Goal: Task Accomplishment & Management: Use online tool/utility

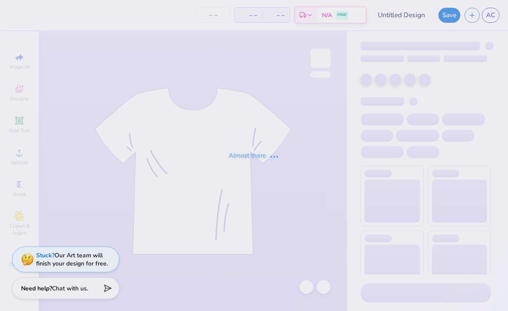
type input "Race"
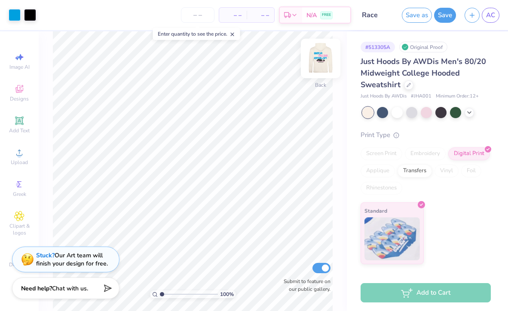
click at [324, 60] on img at bounding box center [320, 58] width 34 height 34
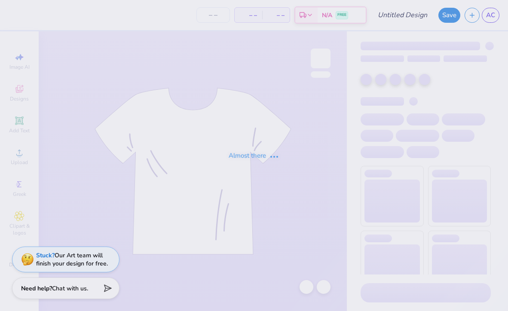
type input "BME Bioback"
type input "30"
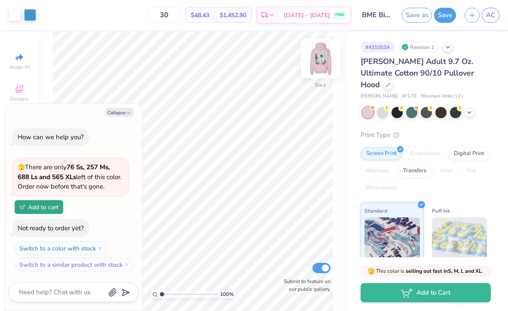
click at [322, 56] on img at bounding box center [320, 58] width 34 height 34
click at [322, 56] on img at bounding box center [320, 58] width 17 height 17
type textarea "x"
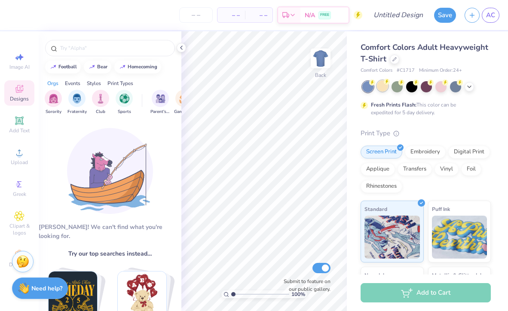
click at [382, 88] on div at bounding box center [382, 85] width 11 height 11
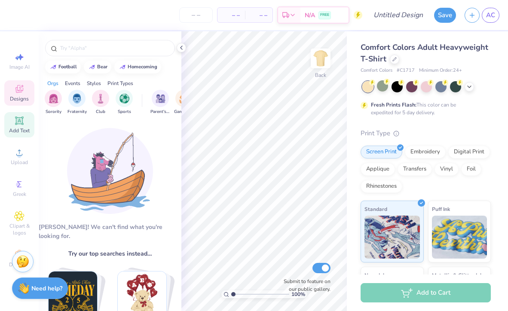
click at [15, 127] on div "Add Text" at bounding box center [19, 124] width 30 height 25
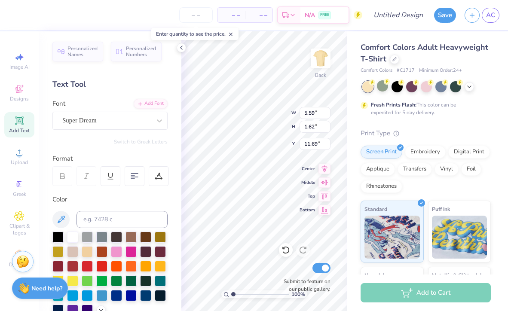
scroll to position [0, 0]
type textarea "Friends"
type input "3.87"
click at [19, 124] on icon at bounding box center [19, 120] width 8 height 8
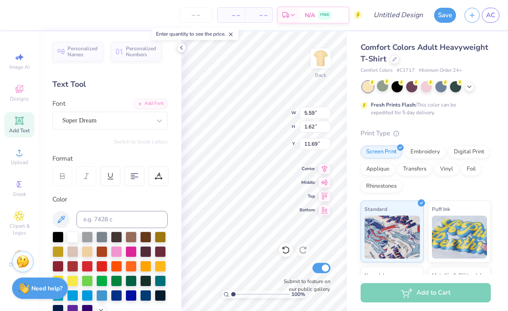
paste textarea "[URL][DOMAIN_NAME]"
type textarea "G"
type textarea "giving"
type input "5.86"
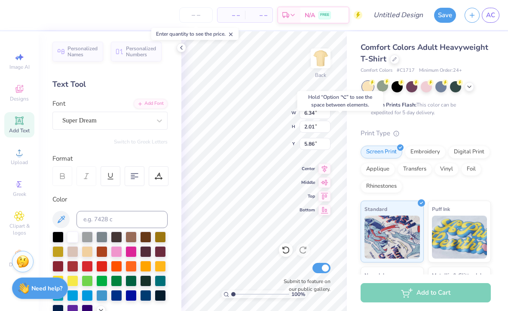
type input "8.04"
type input "1.63"
type input "5.05"
type input "3.89"
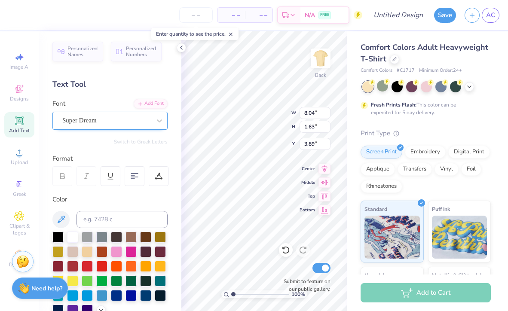
click at [95, 115] on div at bounding box center [106, 121] width 89 height 12
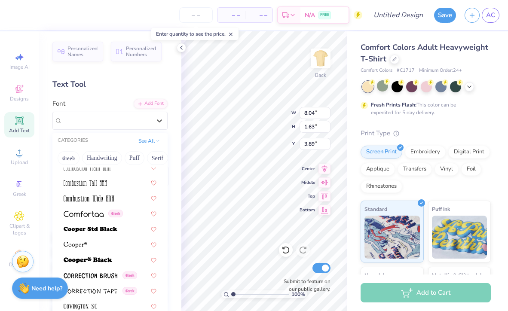
scroll to position [1318, 0]
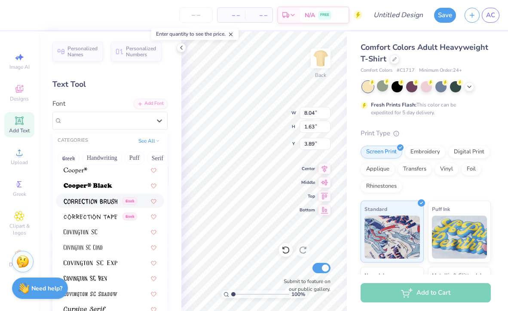
click at [146, 77] on div "Personalized Names Personalized Numbers Text Tool Add Font Font option Correcti…" at bounding box center [110, 171] width 143 height 280
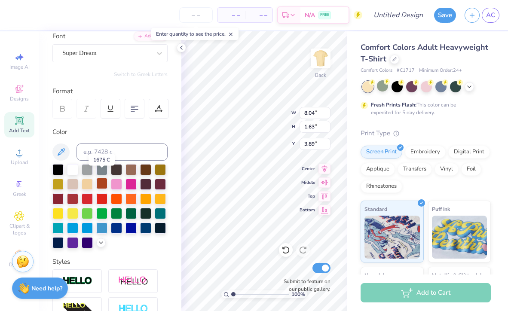
scroll to position [74, 0]
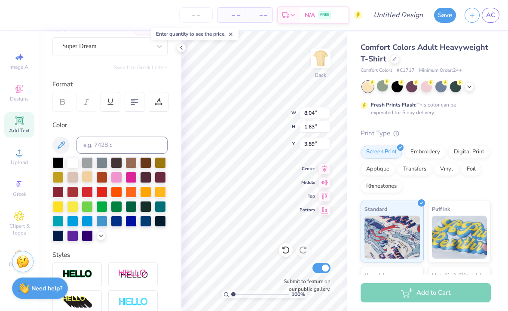
click at [89, 174] on div at bounding box center [87, 176] width 11 height 11
click at [132, 192] on div at bounding box center [130, 191] width 11 height 11
type input "6.34"
type input "2.01"
type input "5.86"
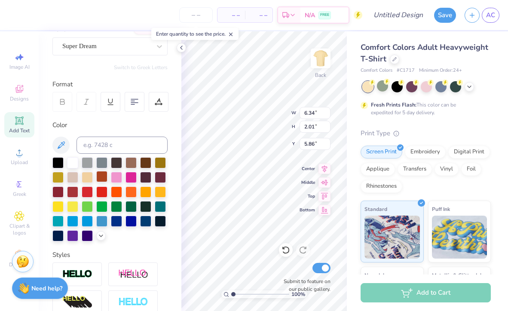
click at [104, 174] on div at bounding box center [101, 176] width 11 height 11
type input "8.04"
type input "1.63"
type input "3.89"
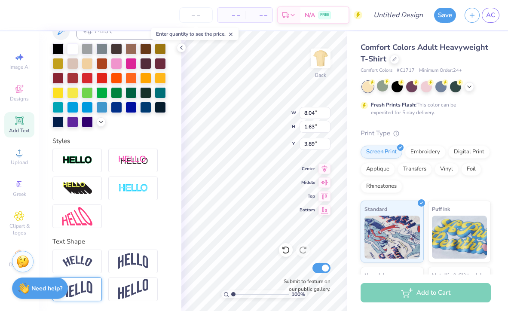
click at [87, 288] on img at bounding box center [77, 289] width 30 height 17
type input "2.38"
type input "3.52"
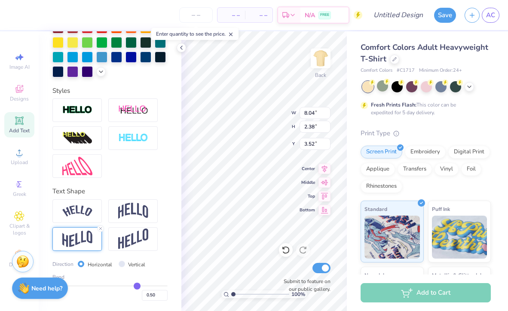
type input "0.51"
type input "0.5"
type input "0.50"
type input "0.49"
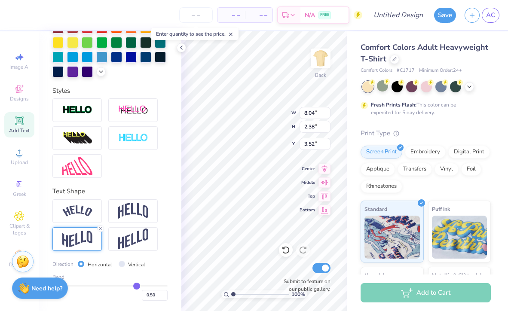
type input "0.49"
type input "0.48"
type input "0.47"
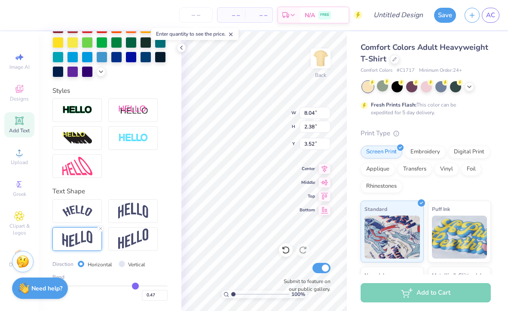
type input "0.46"
type input "0.45"
type input "0.44"
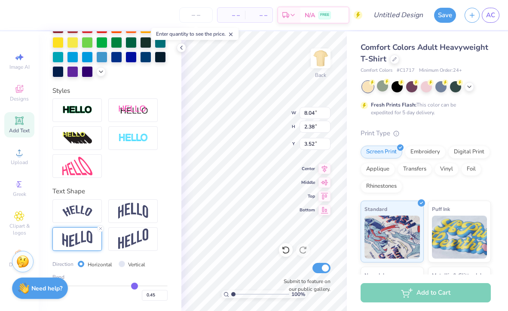
type input "0.44"
type input "0.43"
type input "0.42"
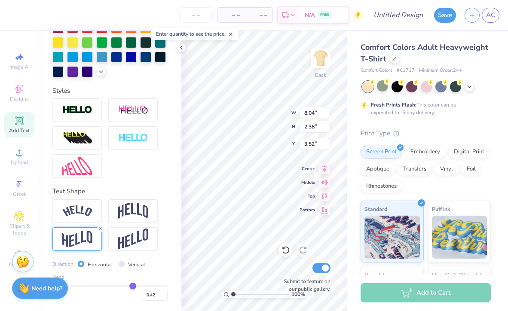
type input "0.41"
type input "0.4"
type input "0.40"
type input "0.39"
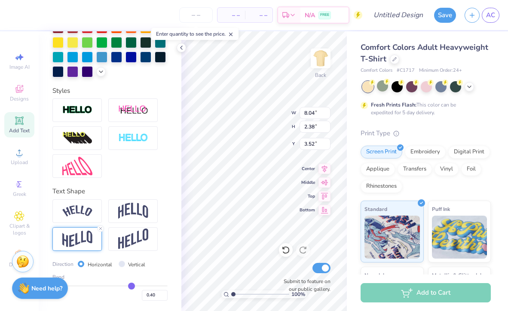
type input "0.39"
type input "0.38"
type input "0.37"
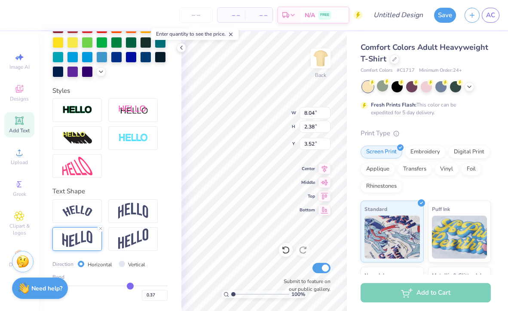
type input "0.36"
type input "0.35"
type input "0.34"
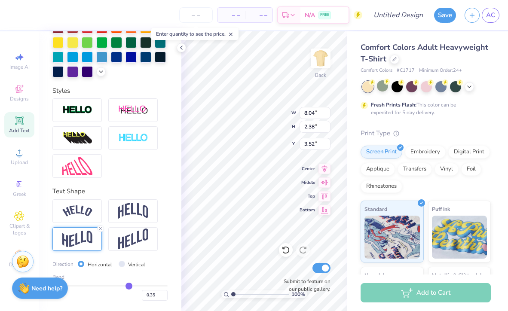
type input "0.34"
type input "0.33"
type input "0.32"
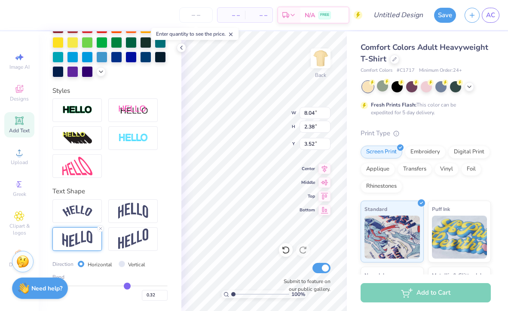
type input "0.31"
type input "0.3"
type input "0.30"
type input "0.29"
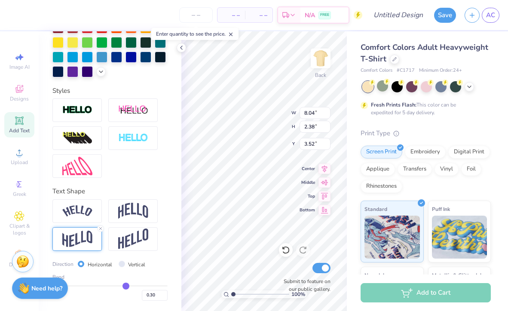
type input "0.29"
type input "0.28"
type input "0.27"
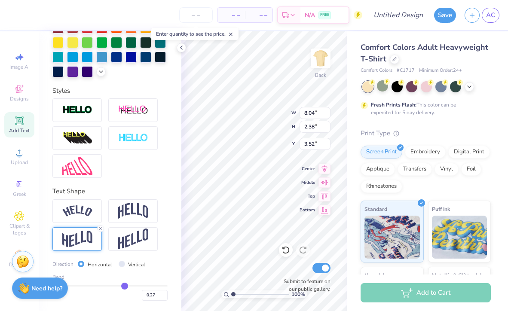
type input "0.25"
type input "0.24"
type input "0.23"
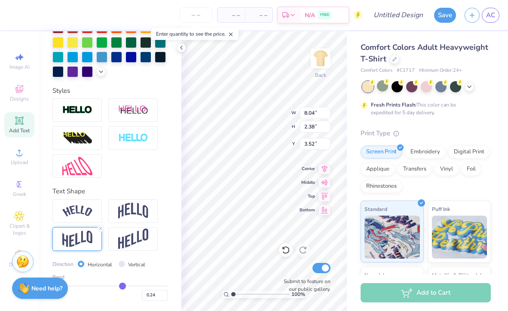
type input "0.23"
type input "0.21"
type input "0.2"
type input "0.20"
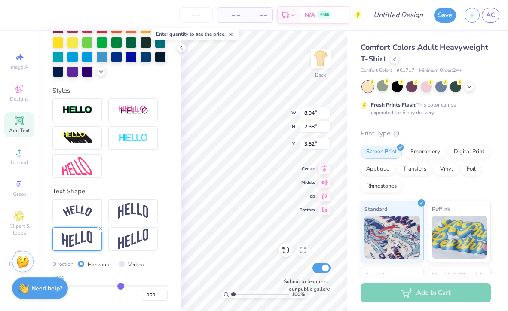
type input "0.19"
drag, startPoint x: 137, startPoint y: 288, endPoint x: 120, endPoint y: 290, distance: 17.7
type input "0.19"
click at [120, 287] on input "range" at bounding box center [109, 285] width 115 height 1
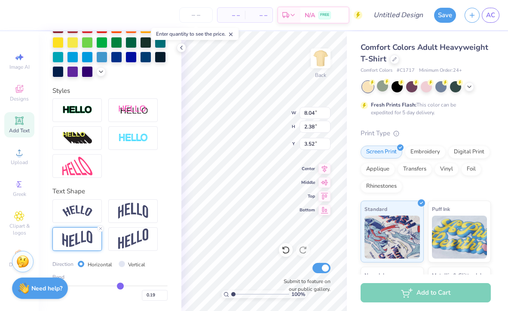
type input "1.91"
type input "3.75"
type input "0.18"
type input "0.19"
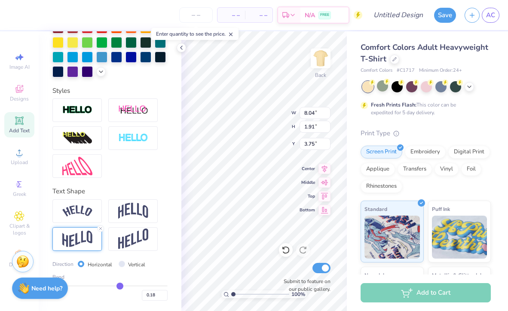
type input "0.19"
type input "0.2"
type input "0.20"
type input "0.21"
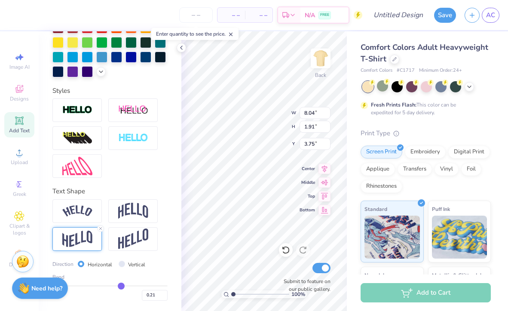
type input "0.22"
type input "0.23"
type input "0.24"
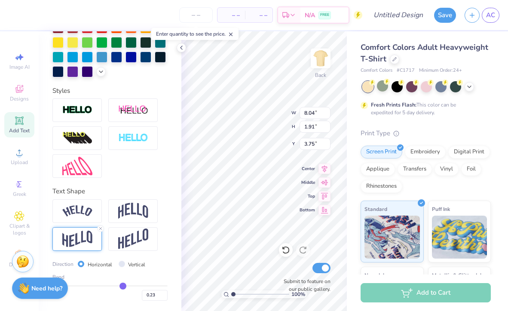
type input "0.24"
type input "0.25"
type input "0.26"
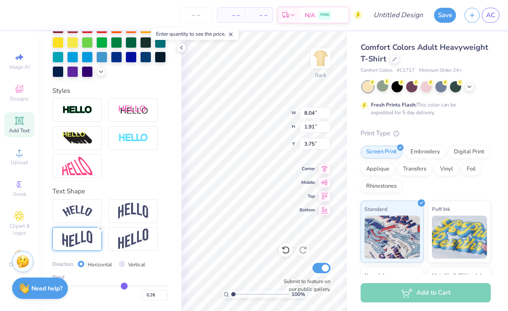
type input "0.27"
type input "0.28"
type input "0.29"
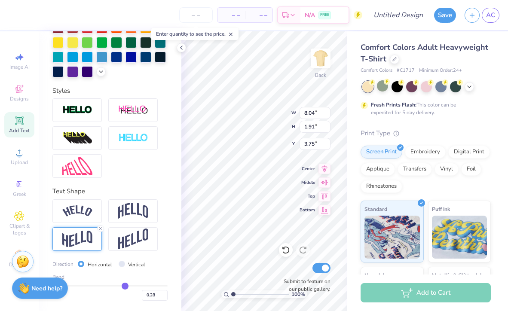
type input "0.29"
type input "0.3"
type input "0.30"
type input "0.31"
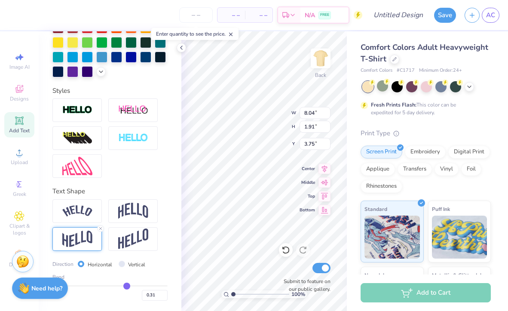
drag, startPoint x: 120, startPoint y: 288, endPoint x: 127, endPoint y: 288, distance: 6.9
type input "0.31"
click at [127, 287] on input "range" at bounding box center [109, 285] width 115 height 1
type input "2.09"
type input "3.66"
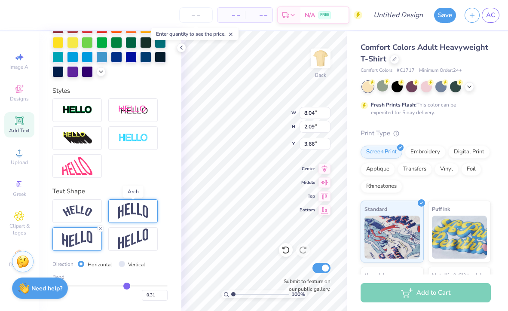
click at [137, 213] on img at bounding box center [133, 211] width 30 height 16
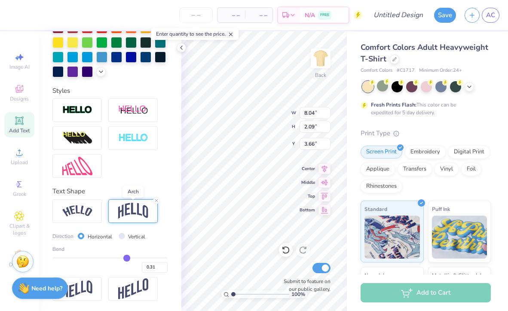
type input "2.40"
type input "3.51"
drag, startPoint x: 125, startPoint y: 253, endPoint x: 101, endPoint y: 255, distance: 24.2
click at [101, 255] on div "Bend 0.31" at bounding box center [109, 258] width 115 height 27
click at [157, 198] on icon at bounding box center [156, 200] width 5 height 5
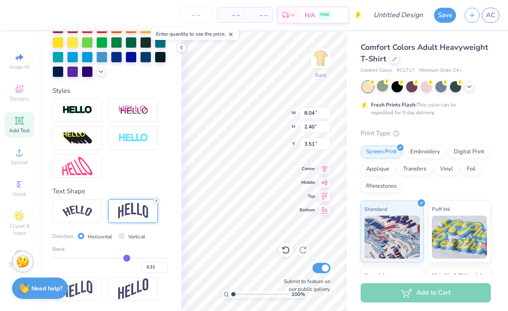
type input "1.63"
type input "3.89"
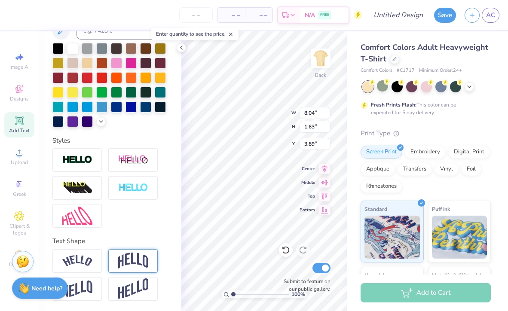
scroll to position [188, 0]
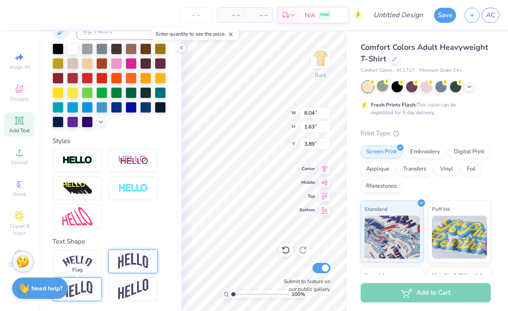
click at [78, 294] on img at bounding box center [77, 289] width 30 height 17
type input "2.38"
type input "3.52"
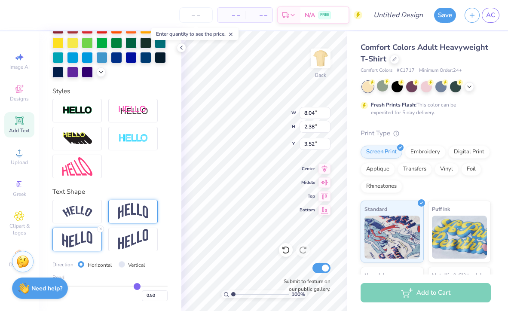
scroll to position [238, 0]
type input "0.51"
type input "0.49"
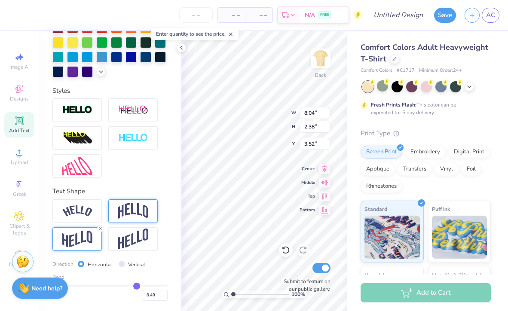
type input "0.48"
type input "0.46"
type input "0.45"
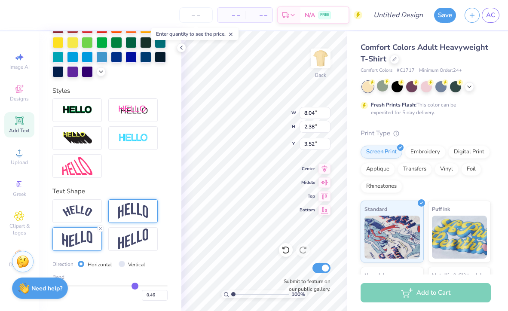
type input "0.45"
type input "0.44"
type input "0.42"
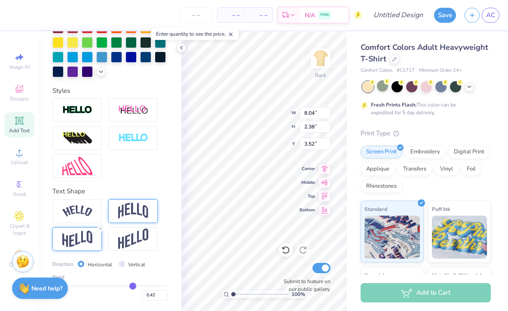
type input "0.41"
type input "0.4"
type input "0.40"
type input "0.39"
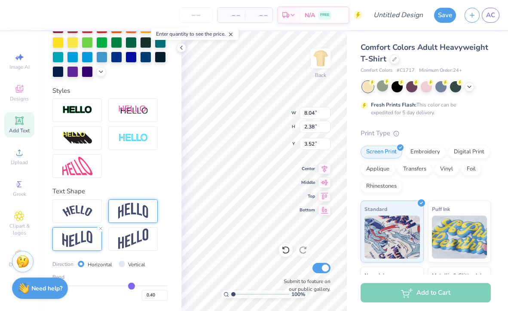
type input "0.39"
type input "0.38"
type input "0.37"
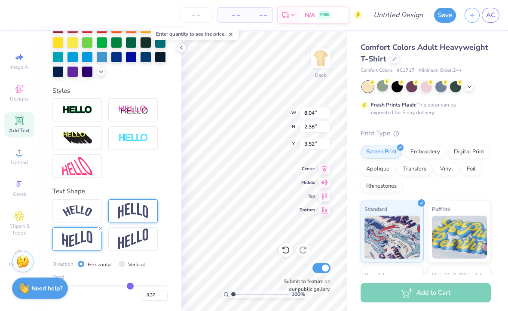
type input "0.36"
type input "0.34"
type input "0.33"
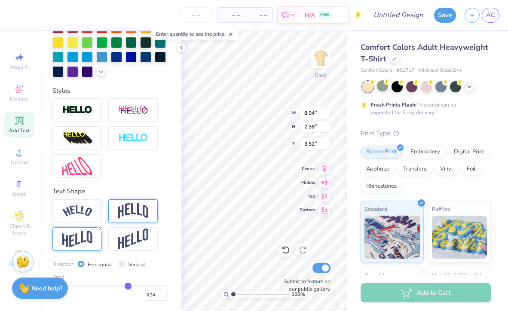
type input "0.33"
type input "0.31"
type input "0.3"
type input "0.30"
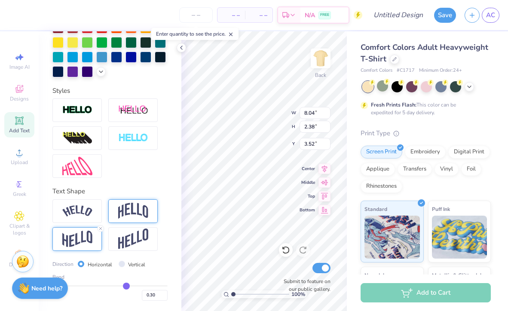
type input "0.29"
type input "0.27"
type input "0.26"
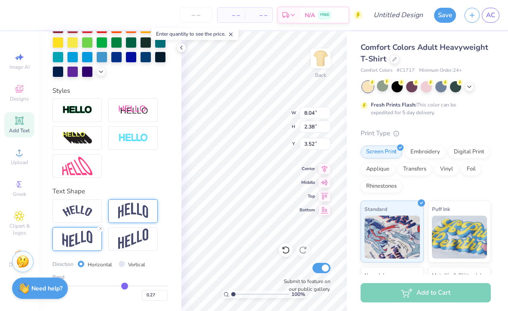
type input "0.26"
type input "0.25"
type input "0.24"
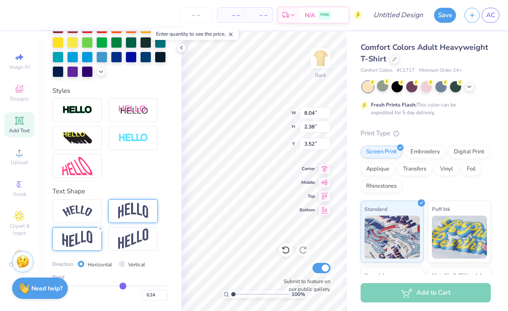
type input "0.22"
type input "0.21"
type input "0.2"
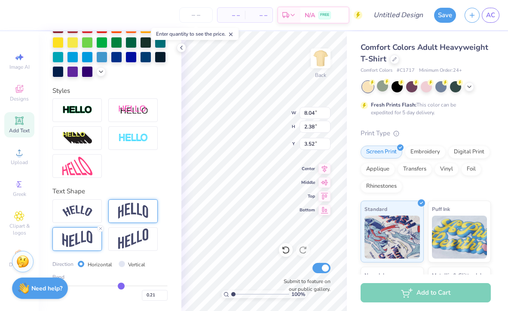
type input "0.20"
type input "0.19"
type input "0.18"
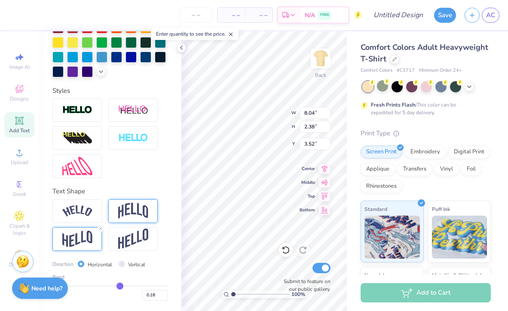
type input "0.18"
drag, startPoint x: 137, startPoint y: 285, endPoint x: 119, endPoint y: 284, distance: 18.5
click at [119, 285] on input "range" at bounding box center [109, 285] width 115 height 1
type input "1.89"
type input "3.76"
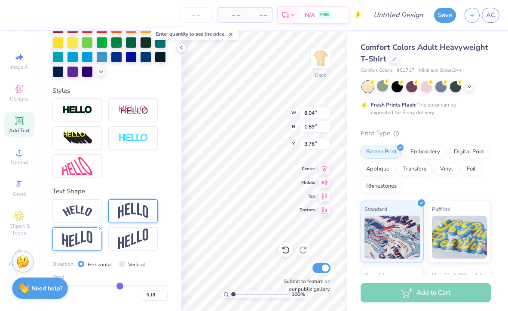
type input "0.19"
type input "0.2"
type input "0.20"
type input "0.22"
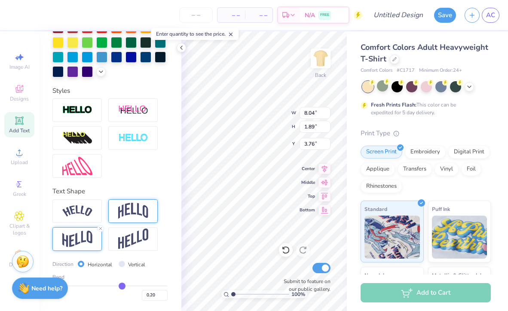
type input "0.22"
type input "0.23"
type input "0.25"
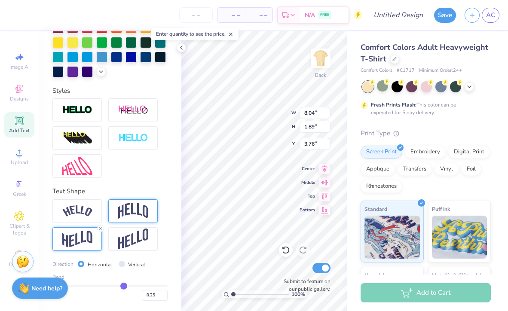
type input "0.26"
type input "0.27"
type input "0.29"
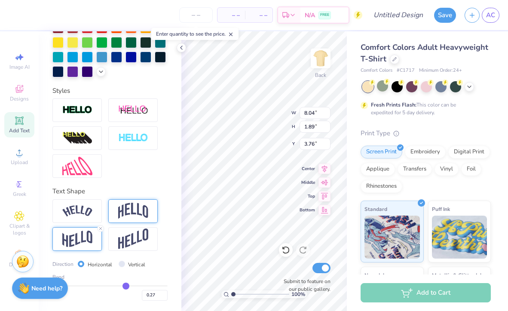
type input "0.29"
type input "0.3"
type input "0.30"
type input "0.32"
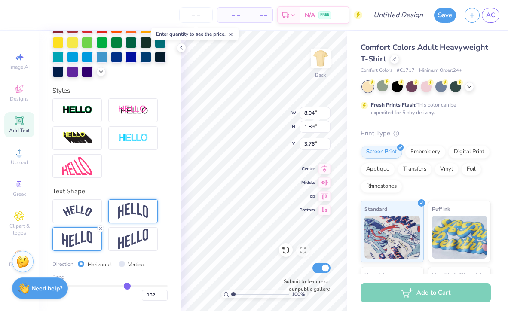
type input "0.33"
type input "0.34"
drag, startPoint x: 120, startPoint y: 285, endPoint x: 131, endPoint y: 285, distance: 11.6
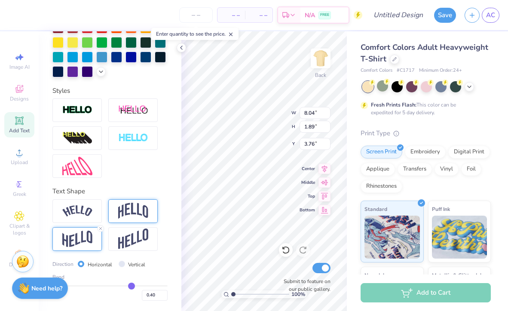
click at [131, 285] on input "range" at bounding box center [109, 285] width 115 height 1
drag, startPoint x: 134, startPoint y: 287, endPoint x: 117, endPoint y: 285, distance: 16.8
click at [117, 285] on input "range" at bounding box center [109, 285] width 115 height 1
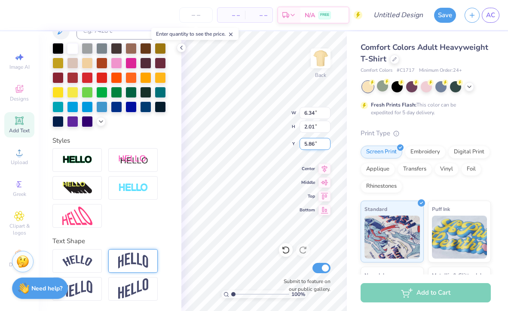
scroll to position [188, 0]
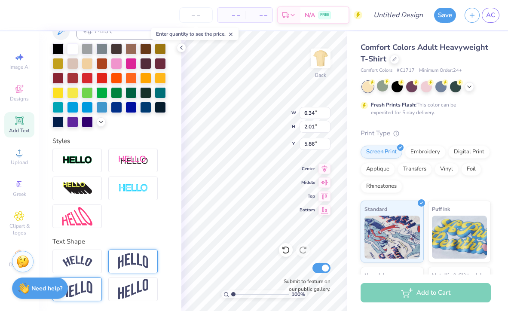
click at [89, 287] on img at bounding box center [77, 289] width 30 height 17
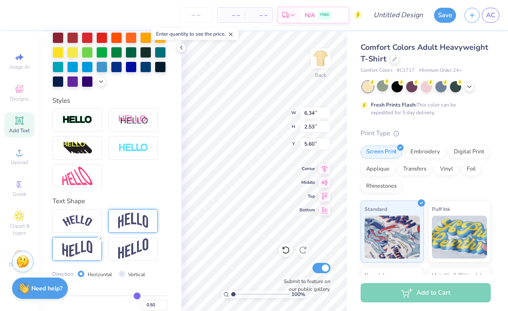
scroll to position [238, 0]
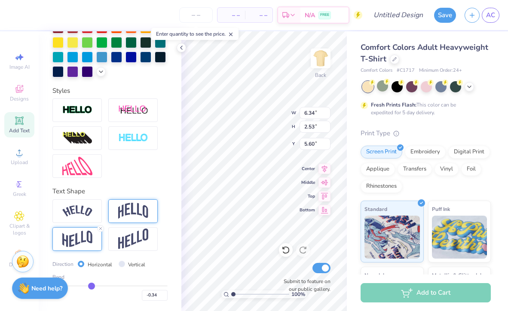
drag, startPoint x: 138, startPoint y: 284, endPoint x: 92, endPoint y: 284, distance: 46.4
click at [92, 285] on input "range" at bounding box center [109, 285] width 115 height 1
click at [95, 285] on input "range" at bounding box center [109, 285] width 115 height 1
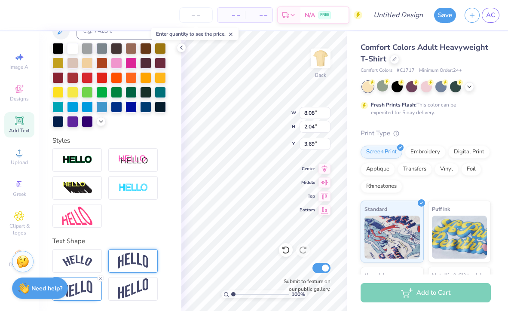
scroll to position [188, 0]
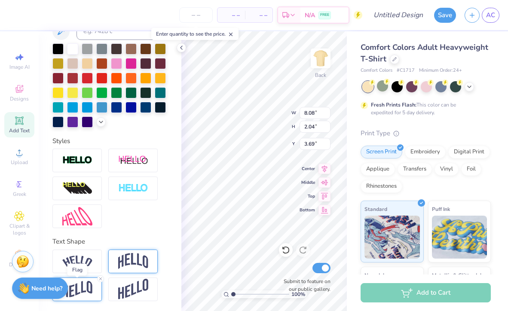
click at [92, 291] on img at bounding box center [77, 289] width 30 height 17
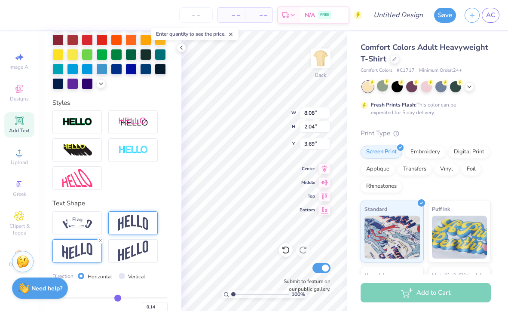
scroll to position [238, 0]
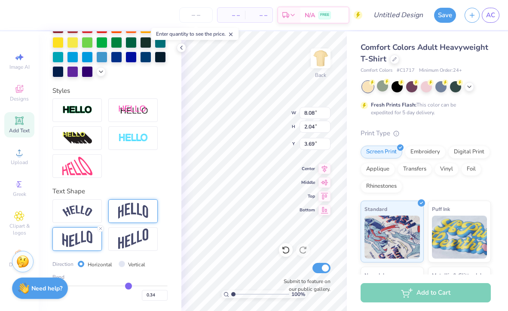
drag, startPoint x: 119, startPoint y: 284, endPoint x: 128, endPoint y: 285, distance: 9.5
click at [128, 285] on input "range" at bounding box center [109, 285] width 115 height 1
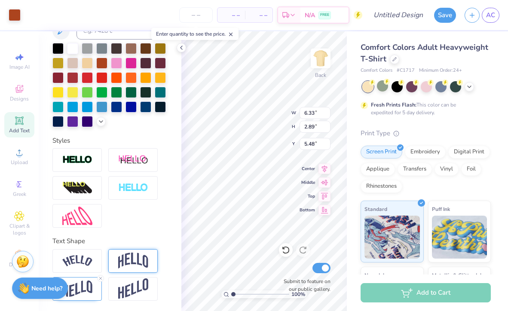
scroll to position [188, 0]
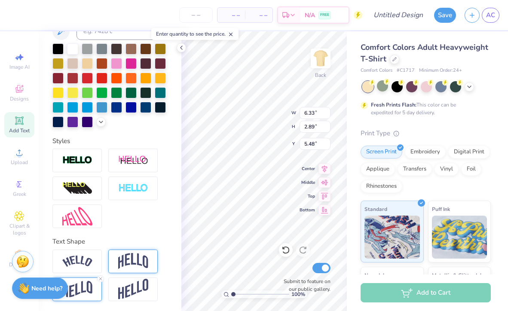
click at [82, 299] on div at bounding box center [76, 290] width 49 height 24
click at [86, 287] on img at bounding box center [77, 289] width 30 height 17
click at [78, 290] on img at bounding box center [77, 289] width 30 height 17
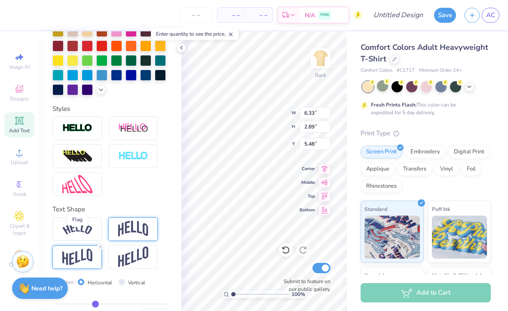
scroll to position [238, 0]
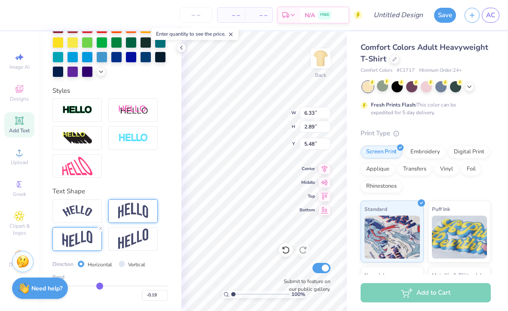
click at [100, 285] on input "range" at bounding box center [109, 285] width 115 height 1
click at [354, 182] on div "Comfort Colors Adult Heavyweight T-Shirt Comfort Colors # C1717 Minimum Order: …" at bounding box center [427, 212] width 161 height 363
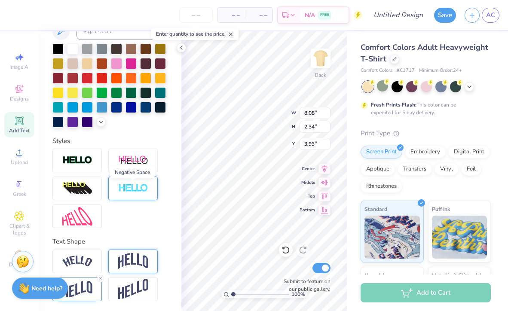
click at [131, 187] on img at bounding box center [133, 188] width 30 height 10
click at [128, 187] on img at bounding box center [133, 188] width 30 height 10
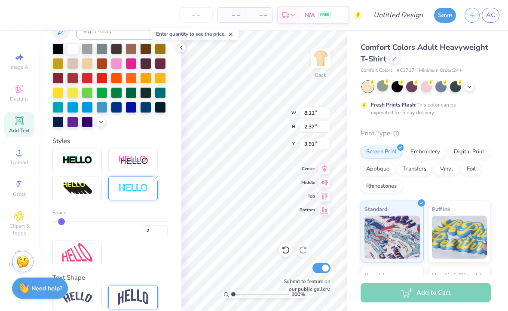
drag, startPoint x: 54, startPoint y: 222, endPoint x: 64, endPoint y: 224, distance: 9.6
click at [64, 222] on input "range" at bounding box center [109, 221] width 115 height 1
drag, startPoint x: 62, startPoint y: 222, endPoint x: 87, endPoint y: 224, distance: 25.0
click at [87, 224] on div "6" at bounding box center [109, 228] width 115 height 15
drag, startPoint x: 85, startPoint y: 220, endPoint x: 61, endPoint y: 221, distance: 23.6
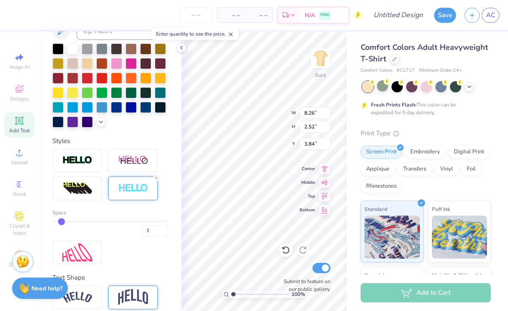
click at [61, 221] on input "range" at bounding box center [109, 221] width 115 height 1
click at [68, 221] on input "range" at bounding box center [109, 221] width 115 height 1
click at [147, 188] on img at bounding box center [133, 188] width 30 height 10
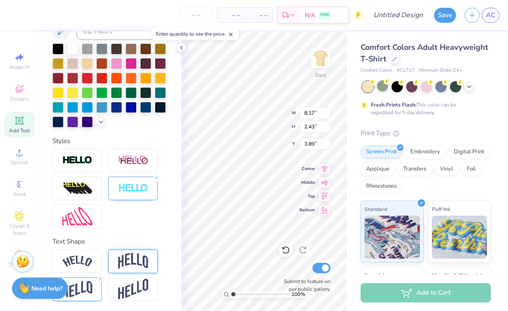
click at [171, 233] on div "Personalized Names Personalized Numbers Text Tool Add Font Font Super Dream Swi…" at bounding box center [110, 171] width 143 height 280
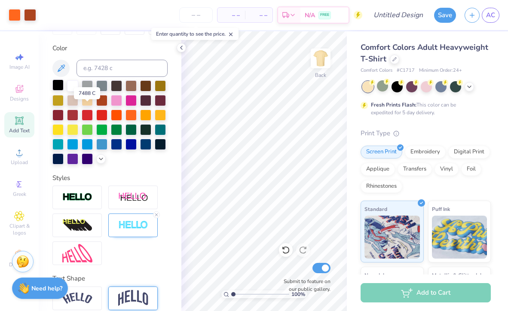
scroll to position [143, 0]
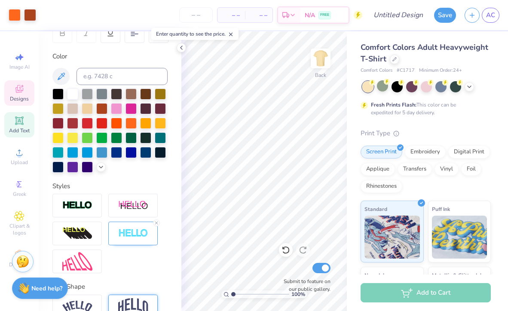
click at [16, 89] on icon at bounding box center [19, 90] width 7 height 6
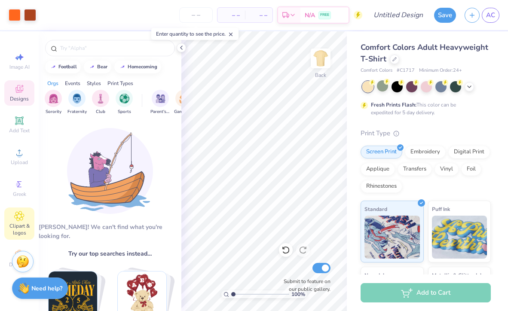
click at [16, 218] on icon at bounding box center [19, 216] width 10 height 10
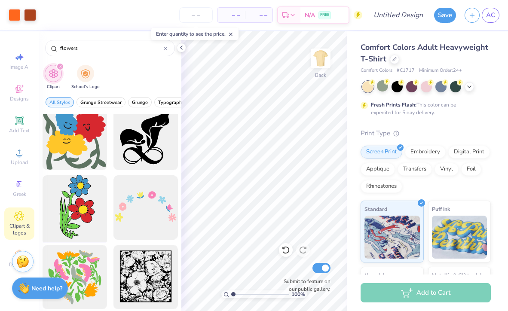
scroll to position [0, 0]
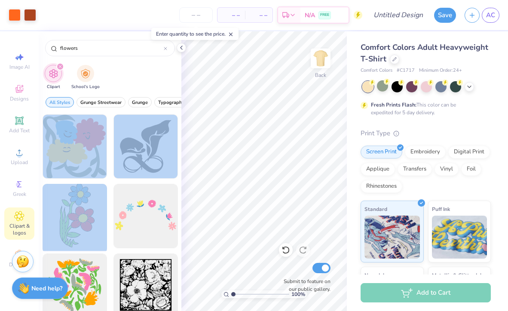
drag, startPoint x: 75, startPoint y: 161, endPoint x: 71, endPoint y: 200, distance: 39.3
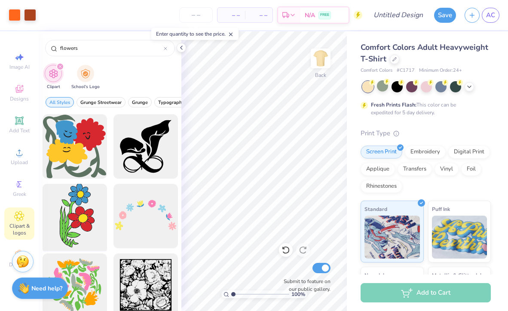
click at [82, 142] on div at bounding box center [75, 146] width 64 height 64
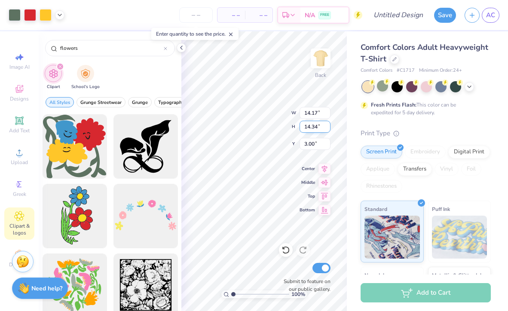
click at [302, 125] on div "100 % Back W 14.17 14.17 " H 14.34 14.34 " Y 3.00 3.00 " Center Middle Top Bott…" at bounding box center [263, 171] width 165 height 280
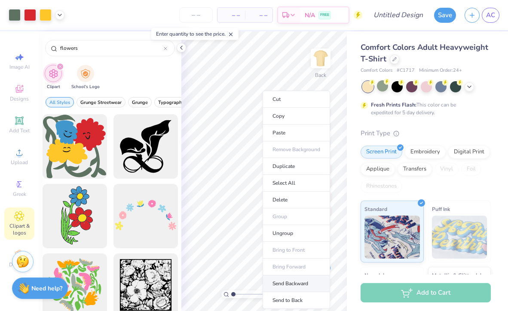
click at [286, 288] on li "Send Backward" at bounding box center [296, 283] width 67 height 17
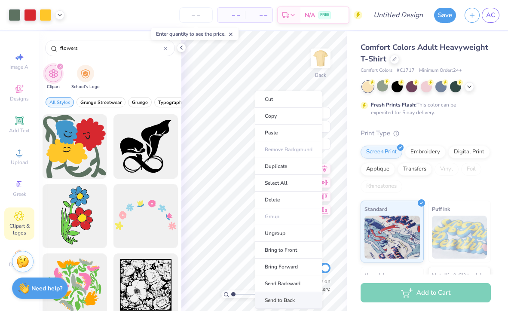
click at [272, 301] on li "Send to Back" at bounding box center [288, 300] width 67 height 17
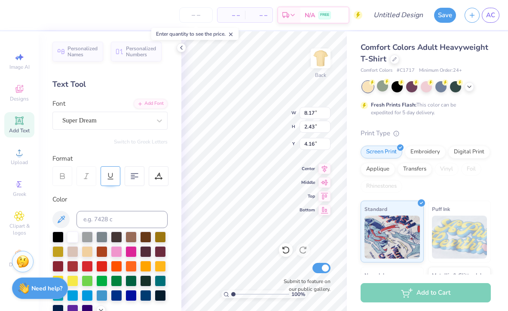
scroll to position [188, 0]
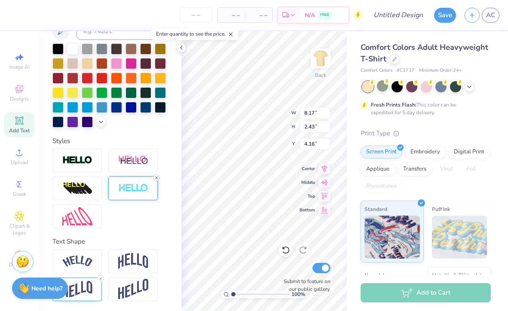
click at [157, 178] on line at bounding box center [156, 178] width 3 height 3
click at [57, 15] on icon at bounding box center [59, 14] width 7 height 7
click at [30, 15] on div at bounding box center [30, 14] width 12 height 12
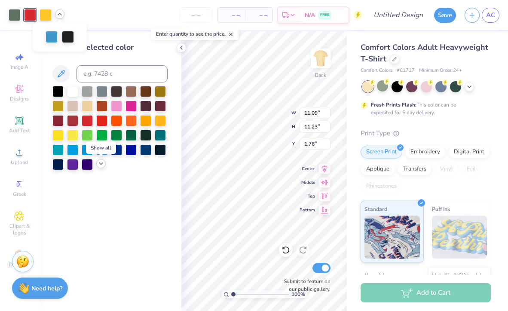
click at [98, 164] on icon at bounding box center [101, 163] width 7 height 7
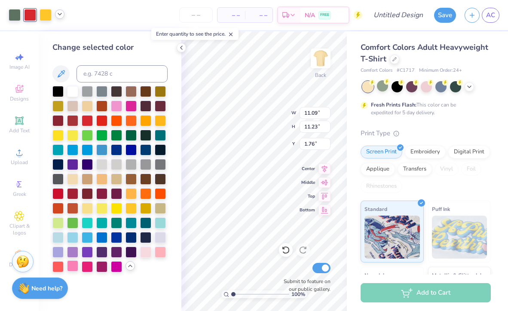
click at [69, 265] on div at bounding box center [72, 265] width 11 height 11
click at [61, 13] on icon at bounding box center [59, 14] width 7 height 7
click at [52, 36] on div at bounding box center [52, 36] width 12 height 12
click at [74, 238] on div at bounding box center [72, 236] width 11 height 11
click at [72, 162] on div at bounding box center [72, 163] width 11 height 11
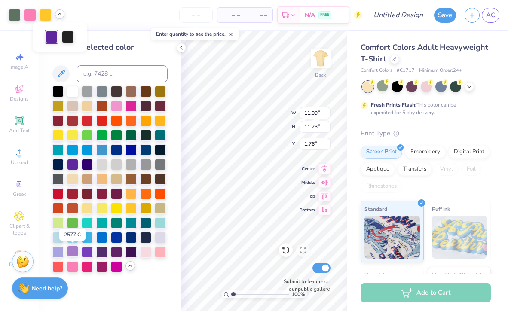
click at [73, 252] on div at bounding box center [72, 251] width 11 height 11
click at [58, 206] on div at bounding box center [57, 207] width 11 height 11
click at [70, 208] on div at bounding box center [72, 207] width 11 height 11
click at [34, 16] on div at bounding box center [30, 14] width 12 height 12
click at [161, 108] on div at bounding box center [160, 105] width 11 height 11
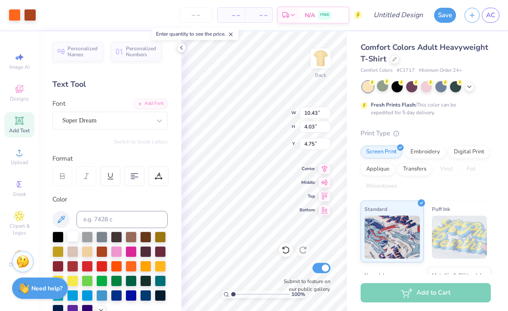
click at [71, 239] on div at bounding box center [72, 236] width 11 height 11
click at [73, 239] on div at bounding box center [72, 236] width 11 height 11
click at [31, 12] on div at bounding box center [30, 14] width 12 height 12
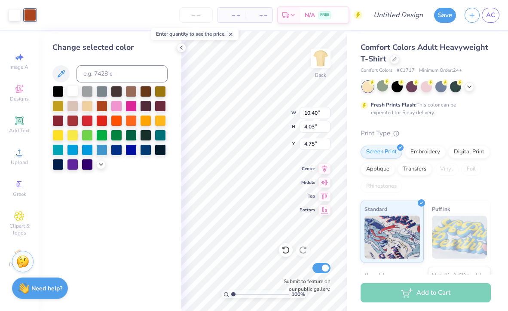
click at [75, 90] on div at bounding box center [72, 90] width 11 height 11
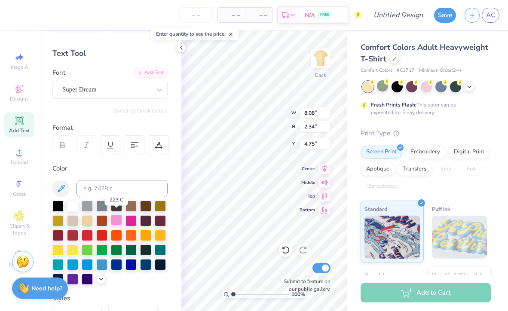
scroll to position [38, 0]
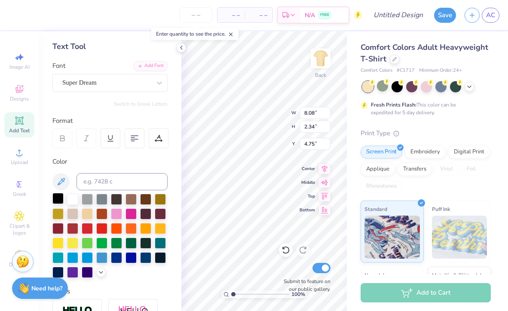
click at [59, 199] on div at bounding box center [57, 198] width 11 height 11
click at [56, 214] on div at bounding box center [57, 213] width 11 height 11
click at [162, 198] on div at bounding box center [160, 198] width 11 height 11
click at [57, 213] on div at bounding box center [57, 213] width 11 height 11
click at [89, 212] on div at bounding box center [87, 213] width 11 height 11
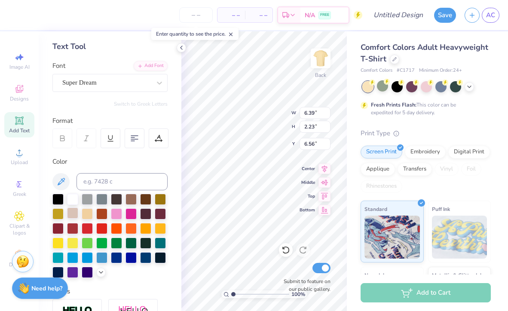
click at [74, 214] on div at bounding box center [72, 213] width 11 height 11
click at [58, 213] on div at bounding box center [57, 213] width 11 height 11
click at [92, 213] on div at bounding box center [87, 213] width 11 height 11
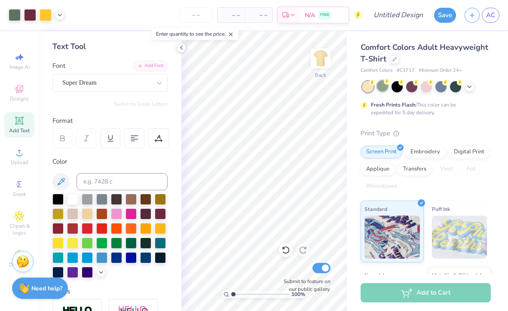
click at [383, 89] on div at bounding box center [382, 85] width 11 height 11
click at [453, 88] on div at bounding box center [455, 85] width 11 height 11
click at [440, 89] on div at bounding box center [440, 85] width 11 height 11
click at [453, 88] on div at bounding box center [455, 85] width 11 height 11
click at [470, 88] on icon at bounding box center [469, 85] width 7 height 7
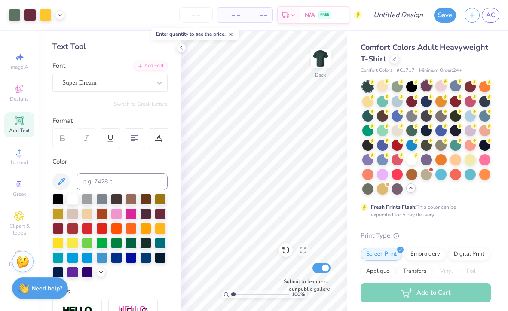
click at [429, 87] on div at bounding box center [426, 85] width 11 height 11
click at [413, 172] on div at bounding box center [411, 173] width 11 height 11
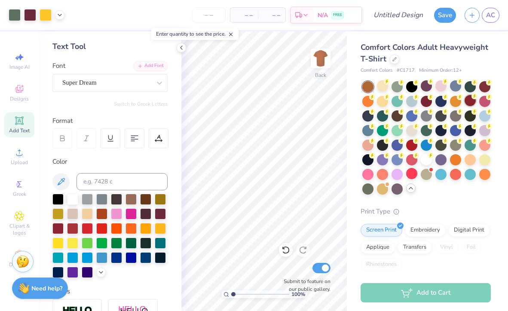
click at [473, 101] on div at bounding box center [469, 100] width 11 height 11
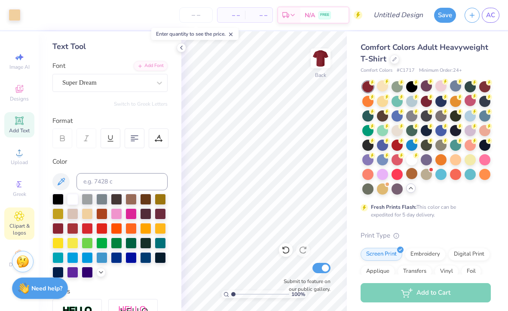
click at [14, 213] on icon at bounding box center [19, 216] width 10 height 10
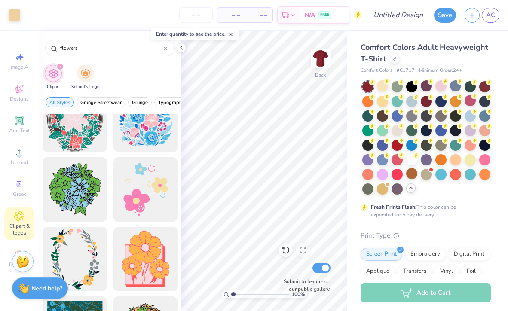
scroll to position [375, 0]
click at [144, 199] on div at bounding box center [145, 189] width 71 height 71
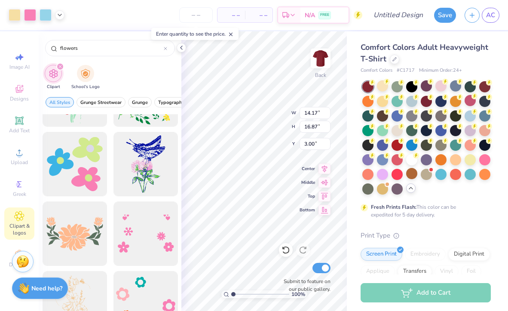
scroll to position [888, 0]
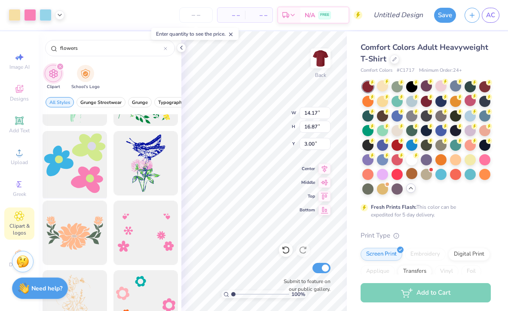
click at [74, 172] on div at bounding box center [74, 163] width 71 height 71
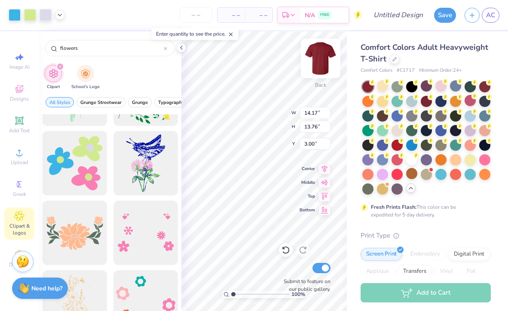
click at [321, 63] on div "100 % Back W 14.17 14.17 " H 13.76 13.76 " Y 3.00 3.00 " Center Middle Top Bott…" at bounding box center [263, 171] width 165 height 280
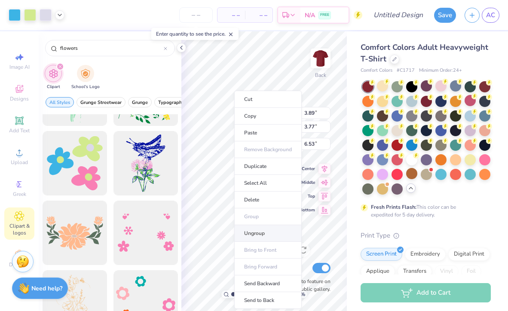
click at [256, 231] on li "Ungroup" at bounding box center [267, 233] width 67 height 17
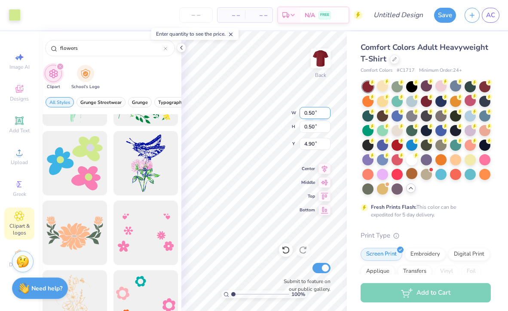
click at [301, 114] on div "100 % Back W 0.50 0.50 " H 0.50 0.50 " Y 4.90 4.90 " Center Middle Top Bottom S…" at bounding box center [263, 171] width 165 height 280
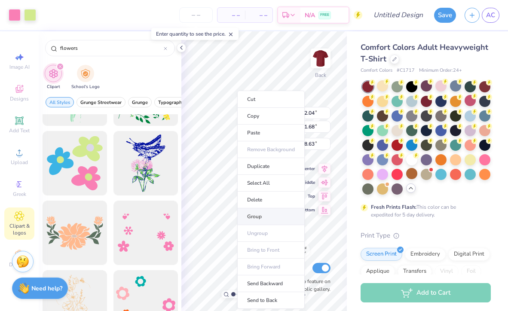
click at [255, 215] on li "Group" at bounding box center [270, 216] width 67 height 17
click at [270, 216] on li "Group" at bounding box center [274, 216] width 67 height 17
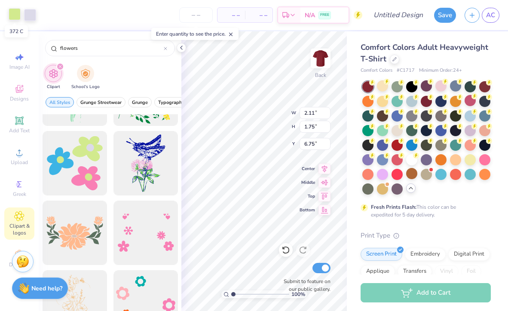
click at [10, 17] on div at bounding box center [15, 14] width 12 height 12
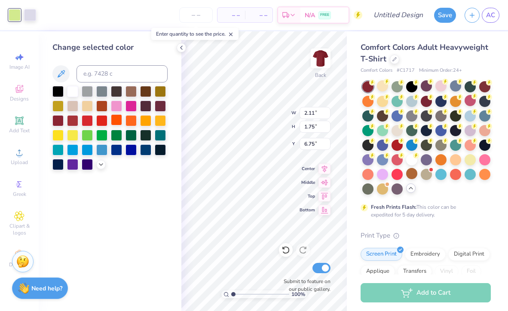
click at [114, 119] on div at bounding box center [116, 119] width 11 height 11
click at [24, 14] on div at bounding box center [30, 14] width 12 height 12
click at [61, 122] on div at bounding box center [57, 119] width 11 height 11
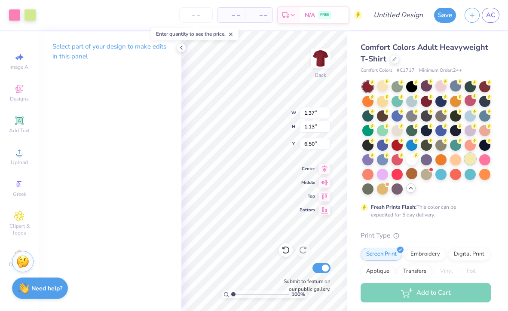
click at [466, 160] on div at bounding box center [469, 158] width 11 height 11
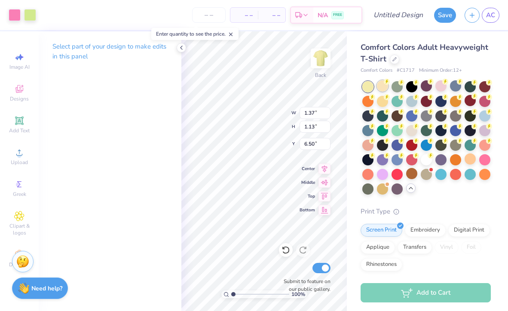
click at [383, 87] on div at bounding box center [382, 85] width 11 height 11
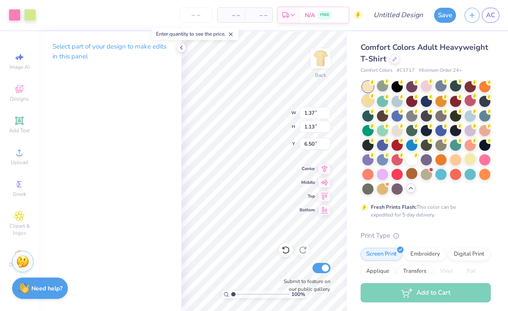
click at [369, 99] on div at bounding box center [367, 100] width 11 height 11
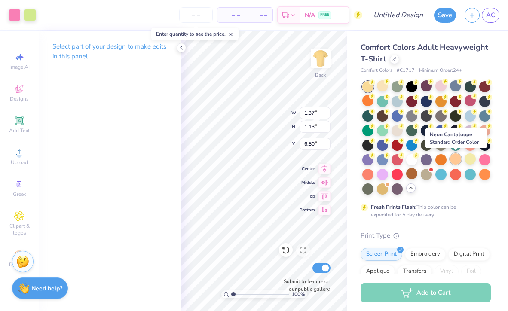
click at [457, 162] on div at bounding box center [455, 158] width 11 height 11
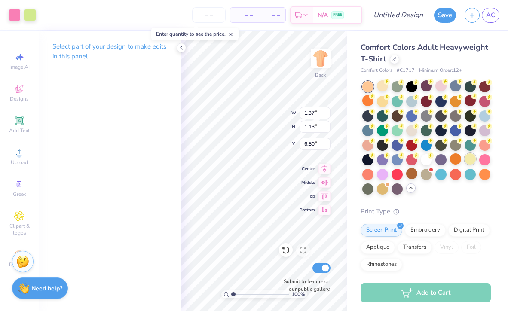
click at [472, 157] on div at bounding box center [469, 158] width 11 height 11
click at [429, 100] on div at bounding box center [426, 100] width 11 height 11
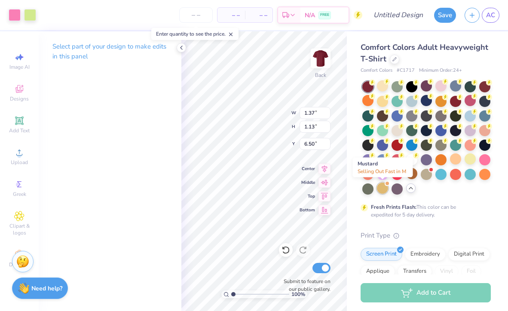
click at [378, 187] on div at bounding box center [382, 188] width 11 height 11
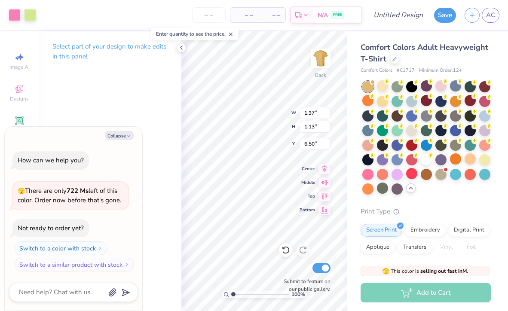
click at [412, 192] on div at bounding box center [410, 187] width 9 height 9
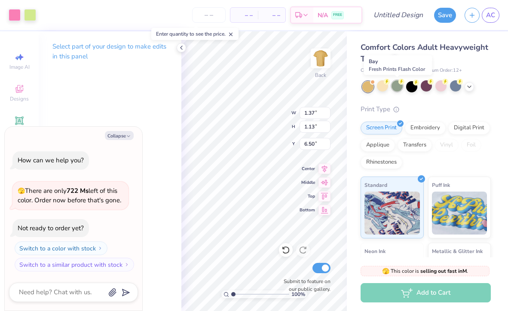
click at [397, 89] on div at bounding box center [396, 85] width 11 height 11
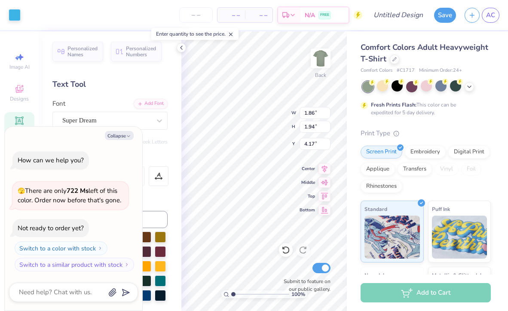
click at [23, 16] on div "Art colors – – Per Item – – Total Est. Delivery N/A FREE Design Title Save AC" at bounding box center [254, 15] width 508 height 30
click at [122, 132] on button "Collapse" at bounding box center [119, 135] width 29 height 9
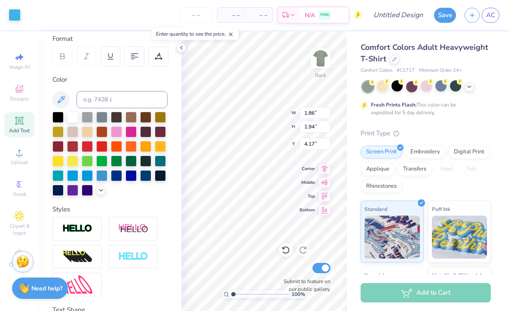
scroll to position [164, 0]
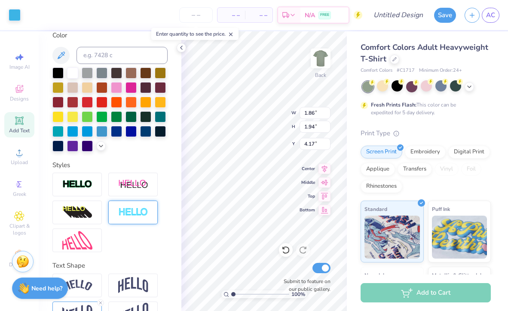
click at [137, 206] on div at bounding box center [132, 213] width 49 height 24
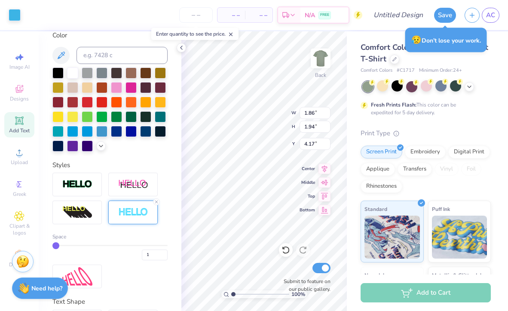
click at [137, 206] on div at bounding box center [132, 213] width 49 height 24
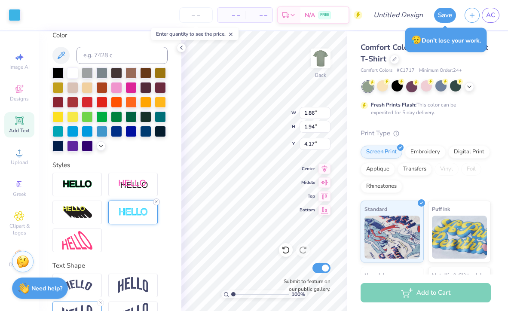
click at [156, 201] on line at bounding box center [156, 202] width 3 height 3
click at [24, 85] on div "Designs" at bounding box center [19, 92] width 30 height 25
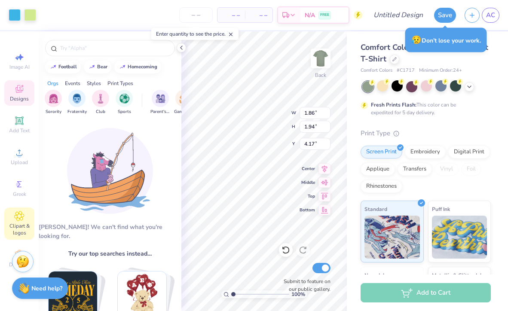
click at [12, 221] on div "Clipart & logos" at bounding box center [19, 224] width 30 height 32
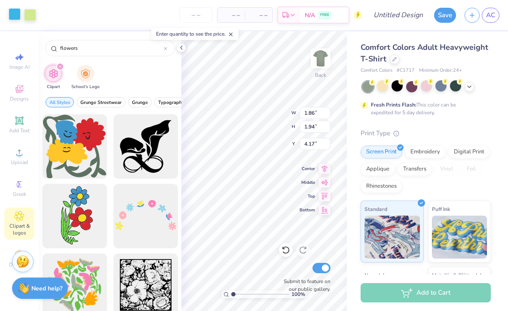
click at [16, 17] on div at bounding box center [15, 14] width 12 height 12
